Goal: Navigation & Orientation: Find specific page/section

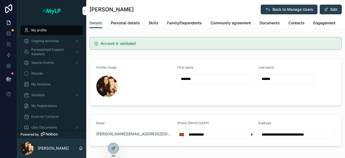
click at [44, 61] on span "Special Events" at bounding box center [42, 62] width 22 height 4
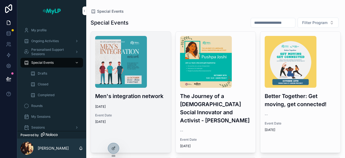
click at [122, 74] on img "scrollable content" at bounding box center [121, 62] width 52 height 52
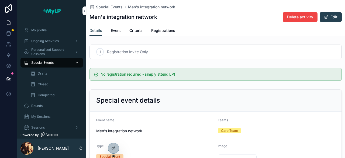
click at [173, 29] on span "Registrations" at bounding box center [163, 30] width 24 height 5
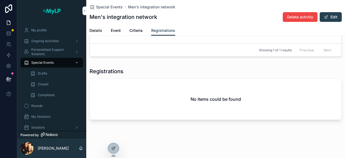
scroll to position [11, 0]
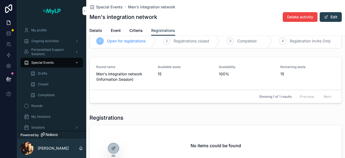
click at [99, 27] on link "Details" at bounding box center [96, 31] width 13 height 11
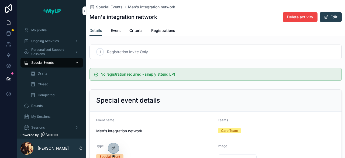
click at [165, 30] on span "Registrations" at bounding box center [163, 30] width 24 height 5
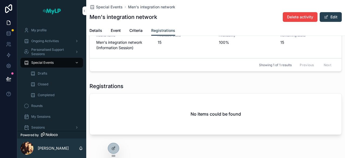
scroll to position [43, 0]
click at [96, 31] on span "Details" at bounding box center [96, 30] width 13 height 5
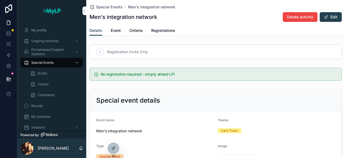
click at [212, 15] on div "Men's integration network Delete activity Edit" at bounding box center [216, 17] width 253 height 10
